Goal: Check status: Check status

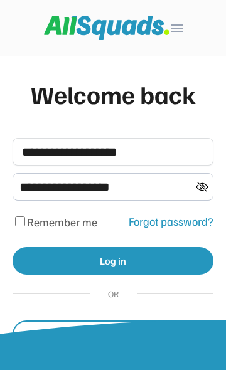
click at [133, 265] on button "Log in" at bounding box center [113, 261] width 200 height 28
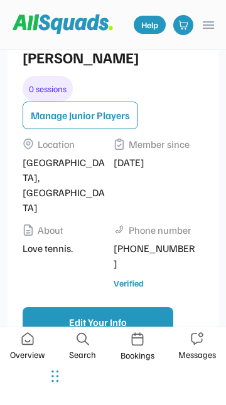
scroll to position [310, 0]
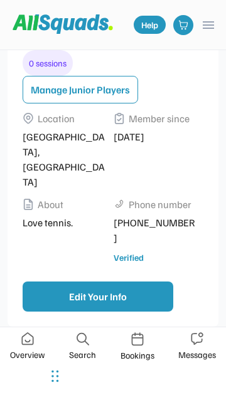
click at [25, 342] on img at bounding box center [27, 338] width 13 height 13
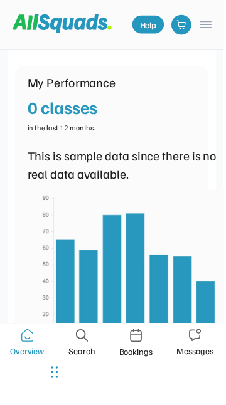
scroll to position [705, 0]
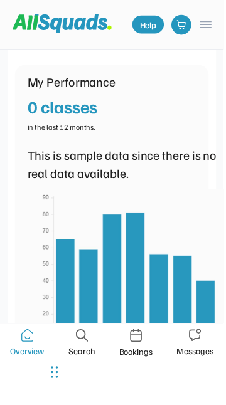
click at [211, 294] on img at bounding box center [128, 281] width 200 height 180
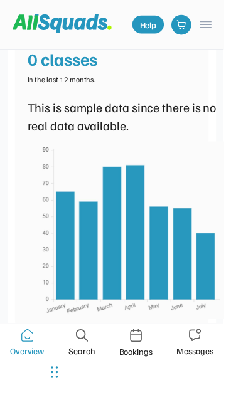
click at [140, 353] on div "Bookings" at bounding box center [137, 354] width 34 height 13
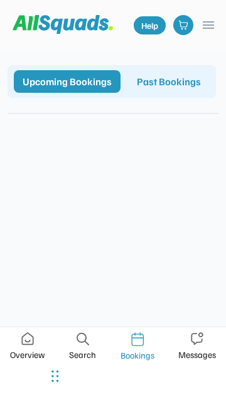
click at [128, 93] on div "Past Bookings" at bounding box center [168, 81] width 81 height 23
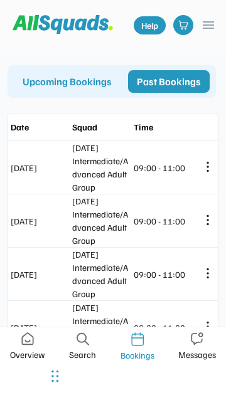
click at [207, 171] on icon at bounding box center [207, 167] width 0 height 8
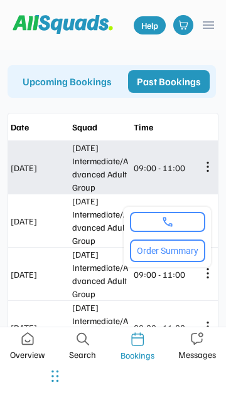
click at [199, 98] on div "Upcoming Bookings Past Bookings" at bounding box center [112, 81] width 208 height 33
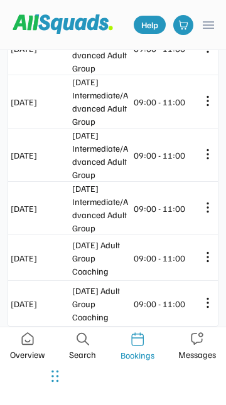
scroll to position [726, 0]
click at [207, 303] on icon at bounding box center [207, 303] width 0 height 8
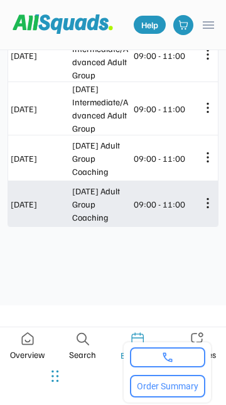
click at [169, 369] on button "Order Summary" at bounding box center [167, 386] width 75 height 23
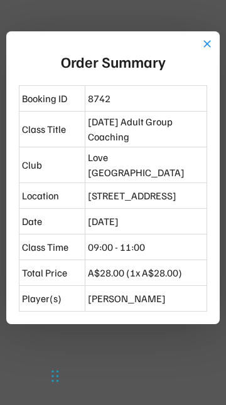
click at [210, 45] on button "close" at bounding box center [206, 44] width 13 height 13
